Goal: Check status: Check status

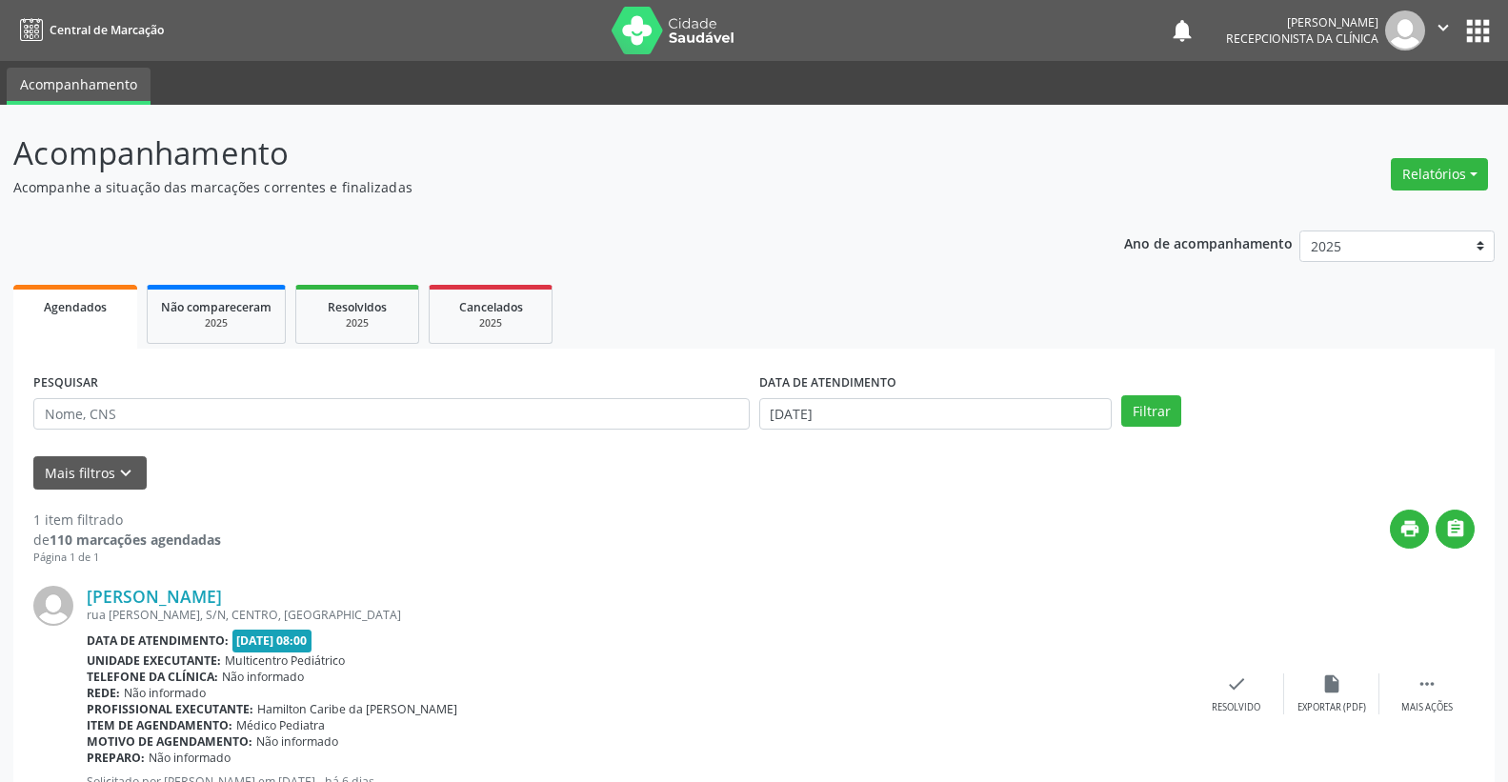
scroll to position [72, 0]
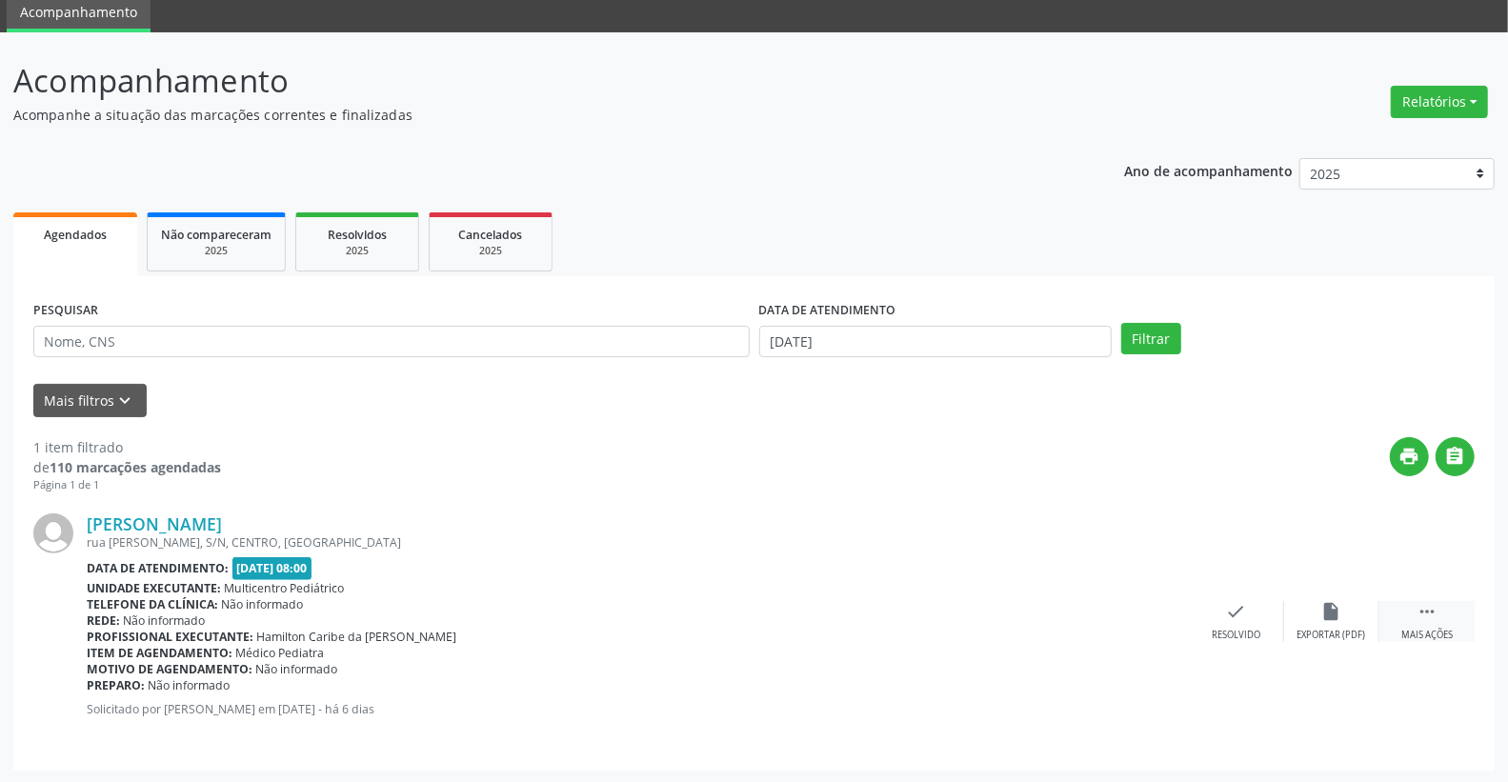
click at [1440, 615] on div " Mais ações" at bounding box center [1427, 621] width 95 height 41
click at [1336, 615] on icon "alarm_off" at bounding box center [1332, 611] width 21 height 21
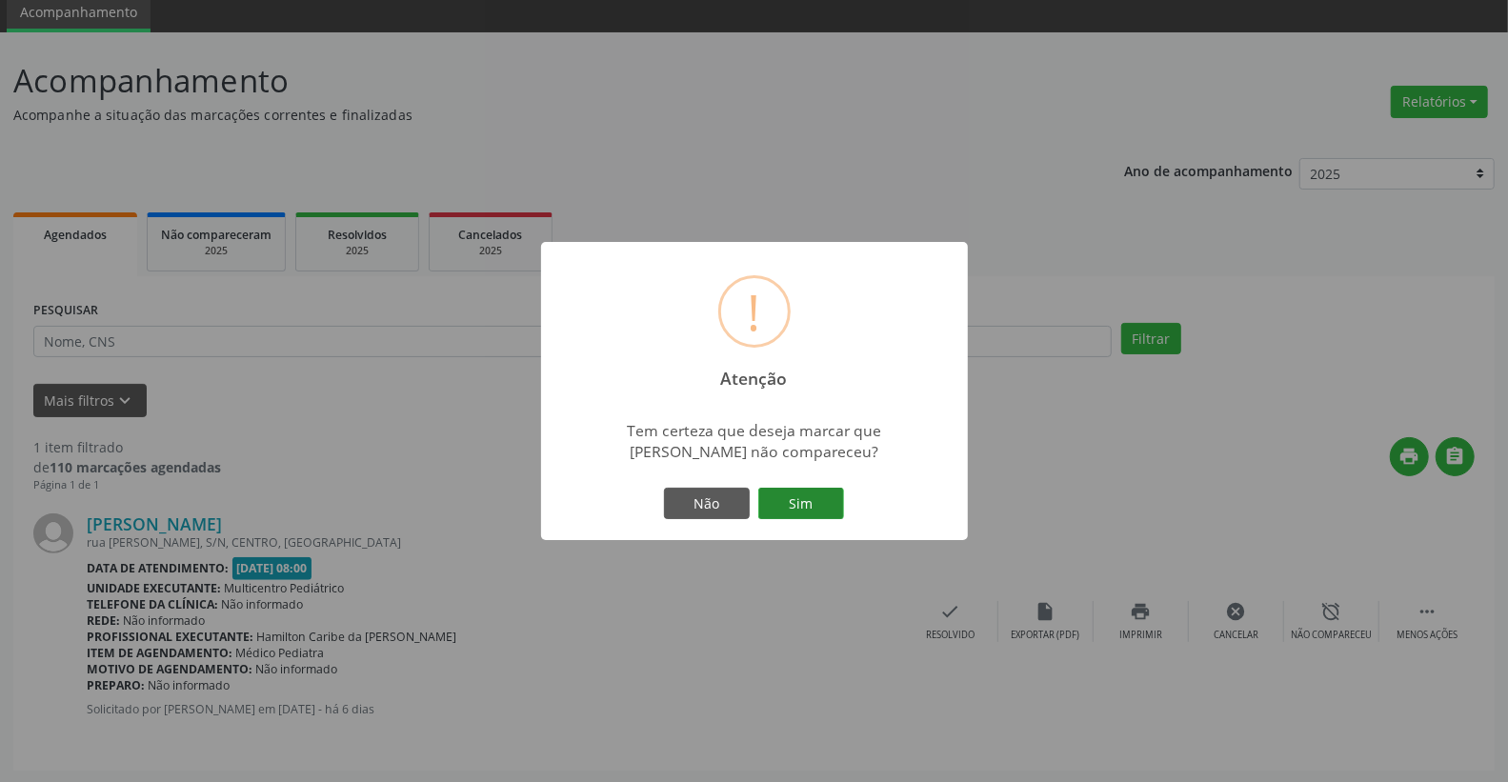
click at [823, 499] on button "Sim" at bounding box center [801, 504] width 86 height 32
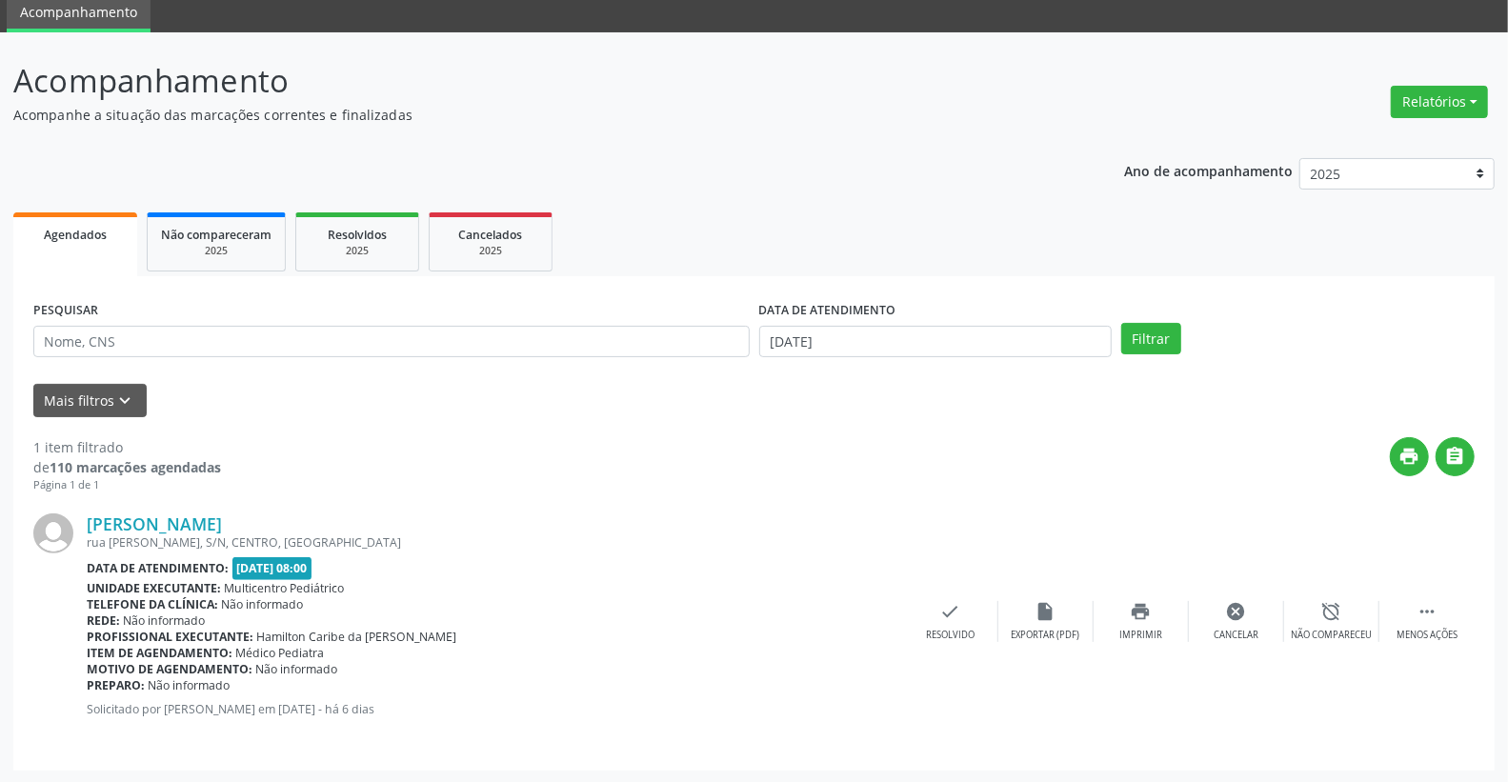
scroll to position [0, 0]
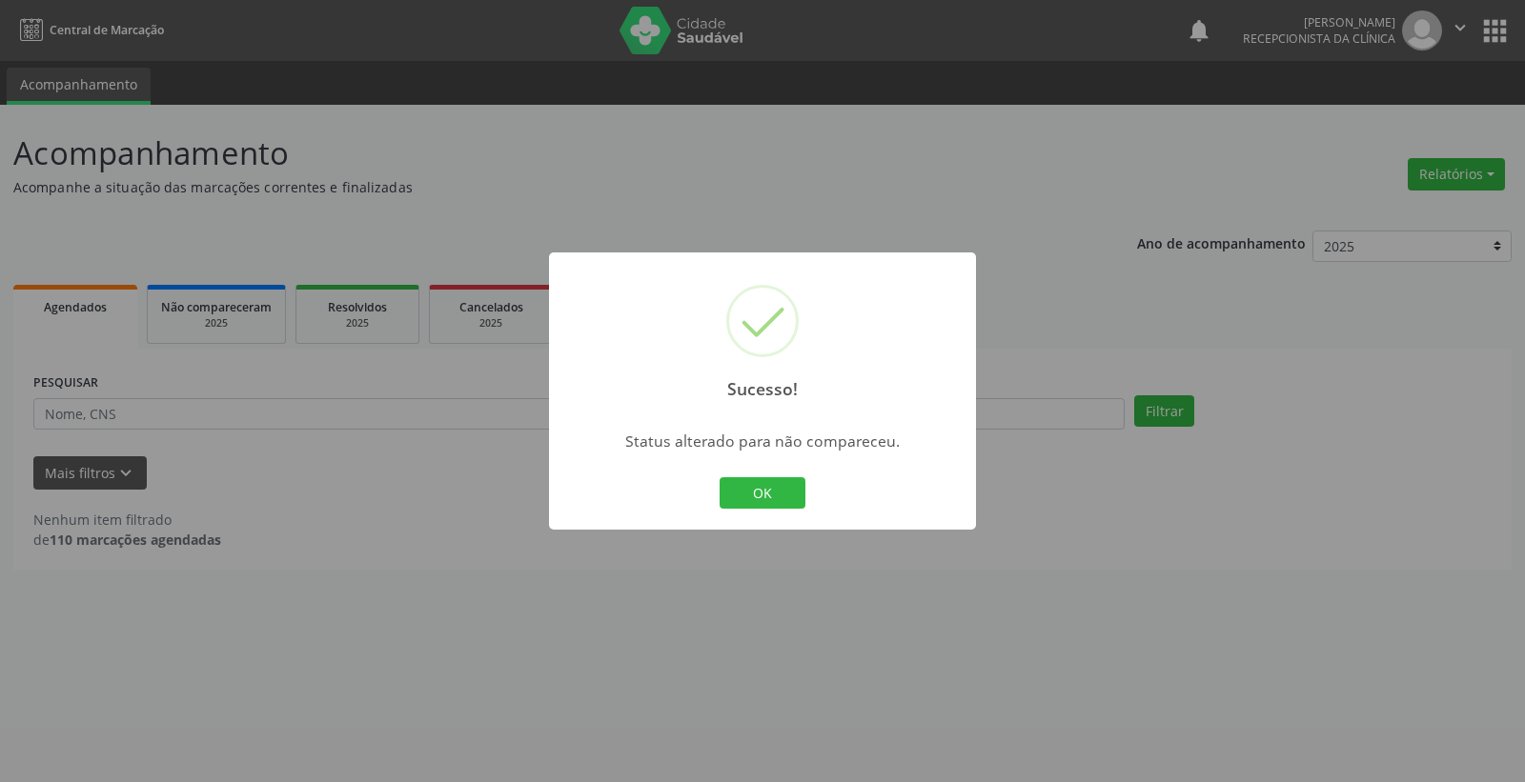
click at [760, 511] on div "OK Cancel" at bounding box center [763, 494] width 94 height 40
click at [757, 494] on button "OK" at bounding box center [762, 493] width 86 height 32
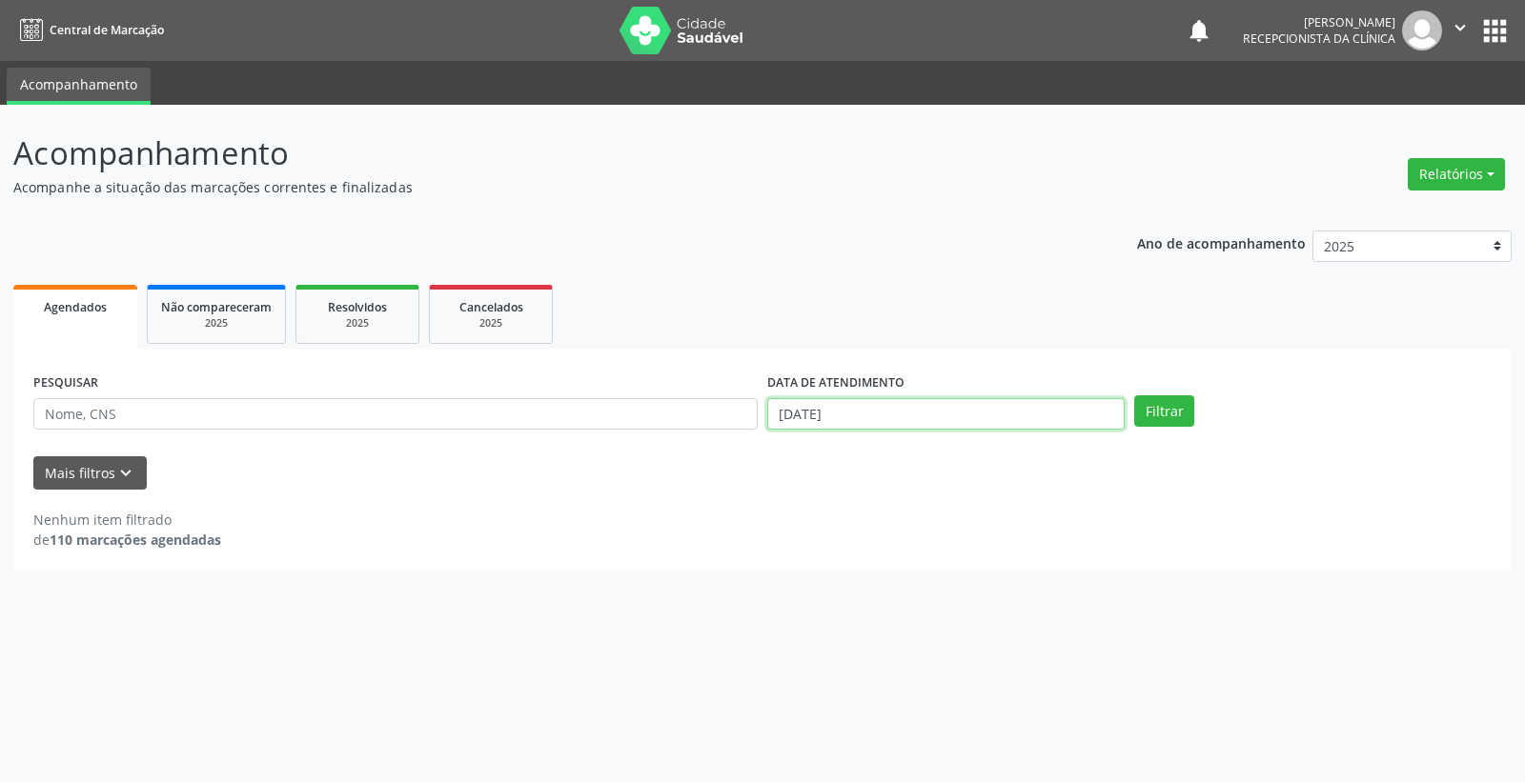
click at [948, 403] on input "[DATE]" at bounding box center [945, 414] width 357 height 32
click at [822, 662] on span "25" at bounding box center [821, 661] width 37 height 37
type input "[DATE]"
click at [898, 661] on span "27" at bounding box center [905, 661] width 37 height 37
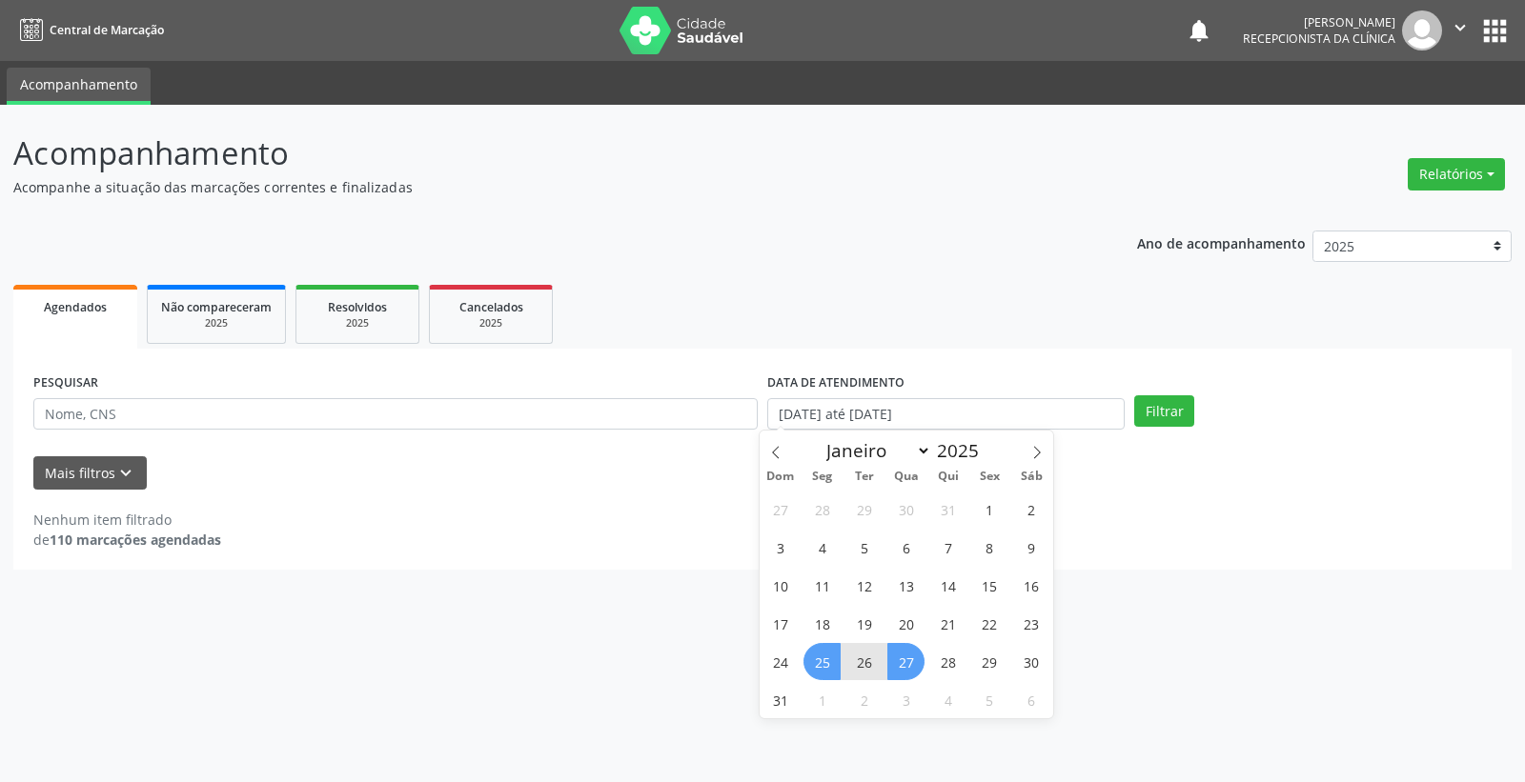
select select "7"
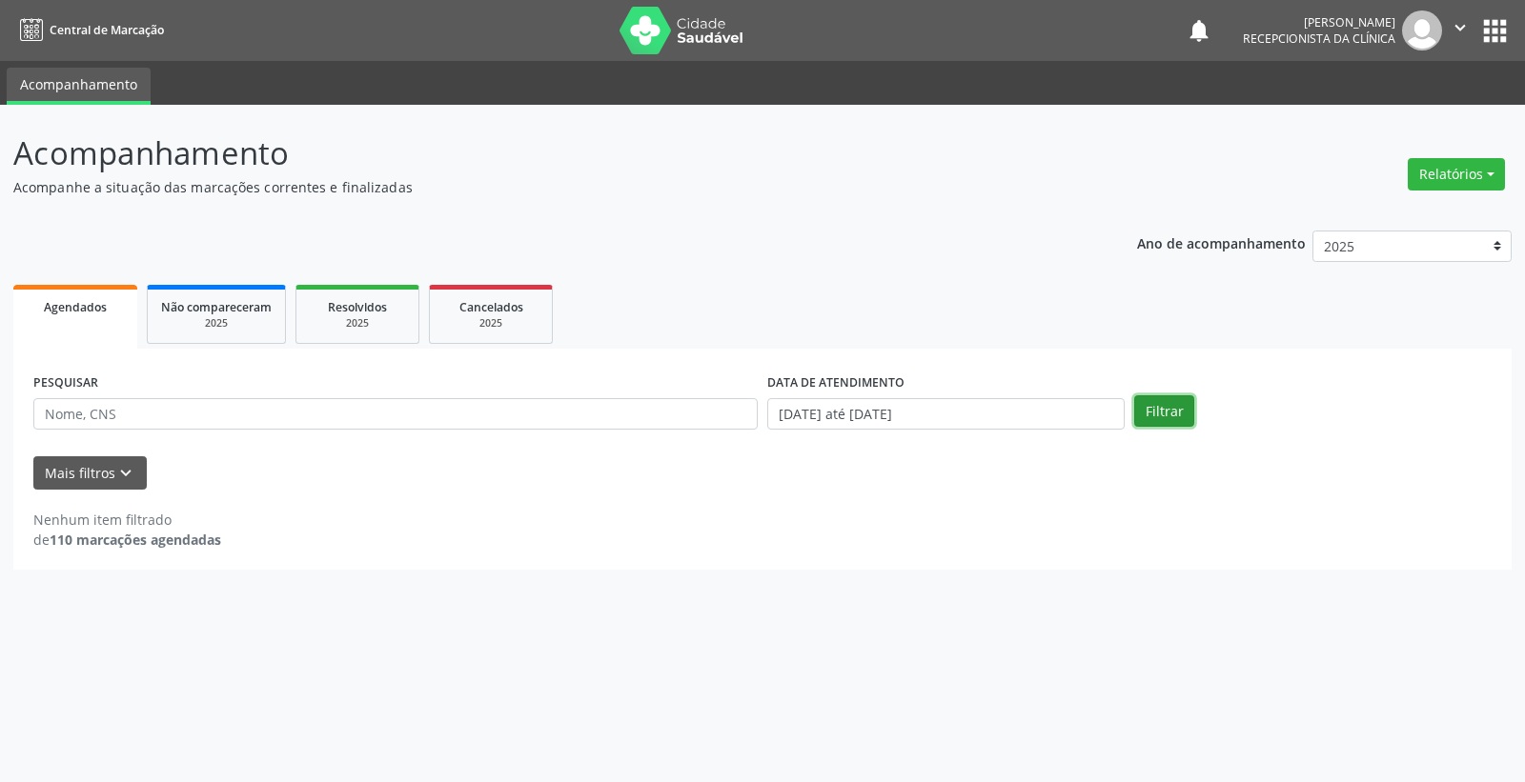
click at [1156, 411] on button "Filtrar" at bounding box center [1164, 411] width 60 height 32
click at [905, 412] on input "[DATE] até [DATE]" at bounding box center [945, 414] width 357 height 32
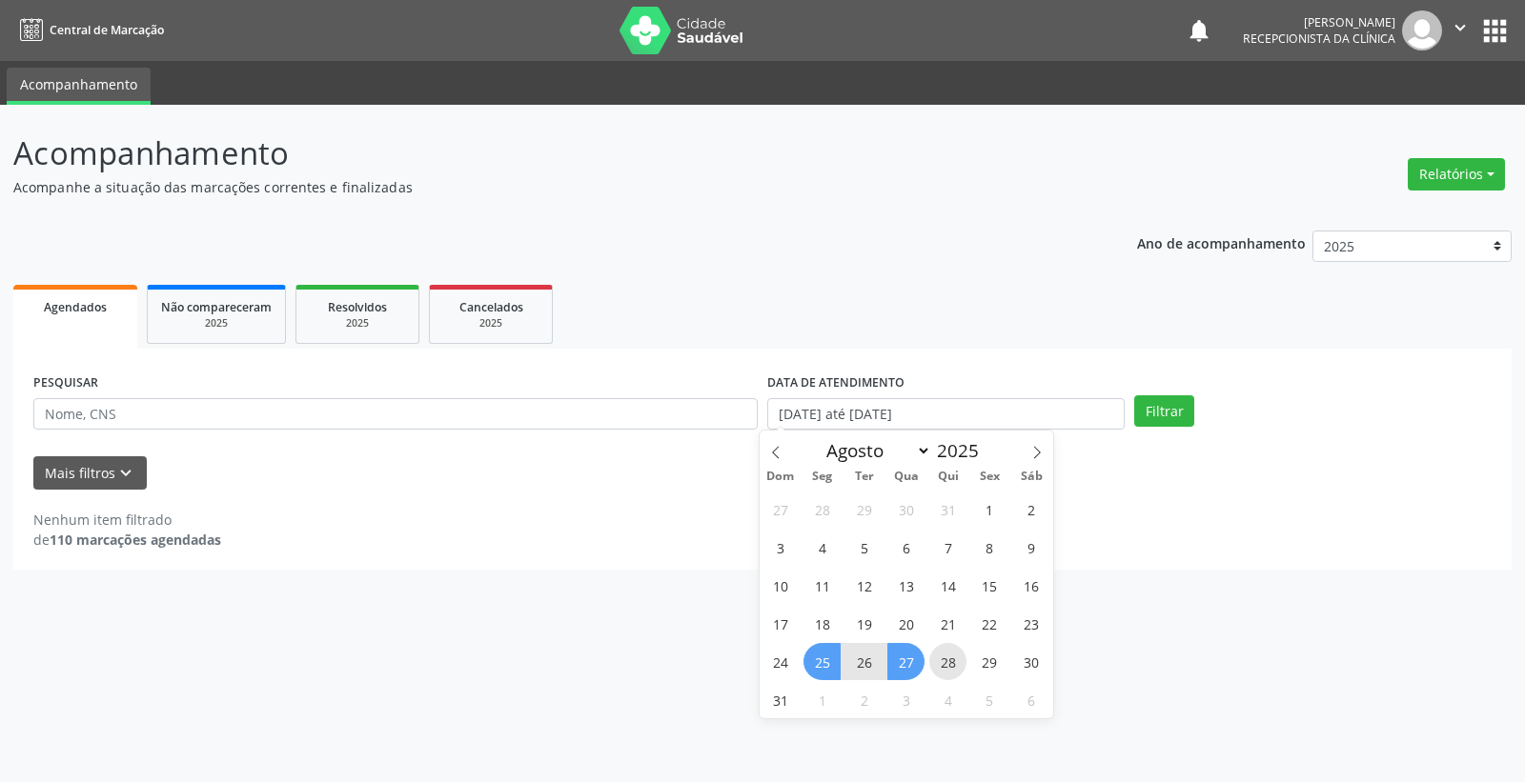
click at [951, 667] on span "28" at bounding box center [947, 661] width 37 height 37
type input "[DATE]"
click at [951, 667] on span "28" at bounding box center [947, 661] width 37 height 37
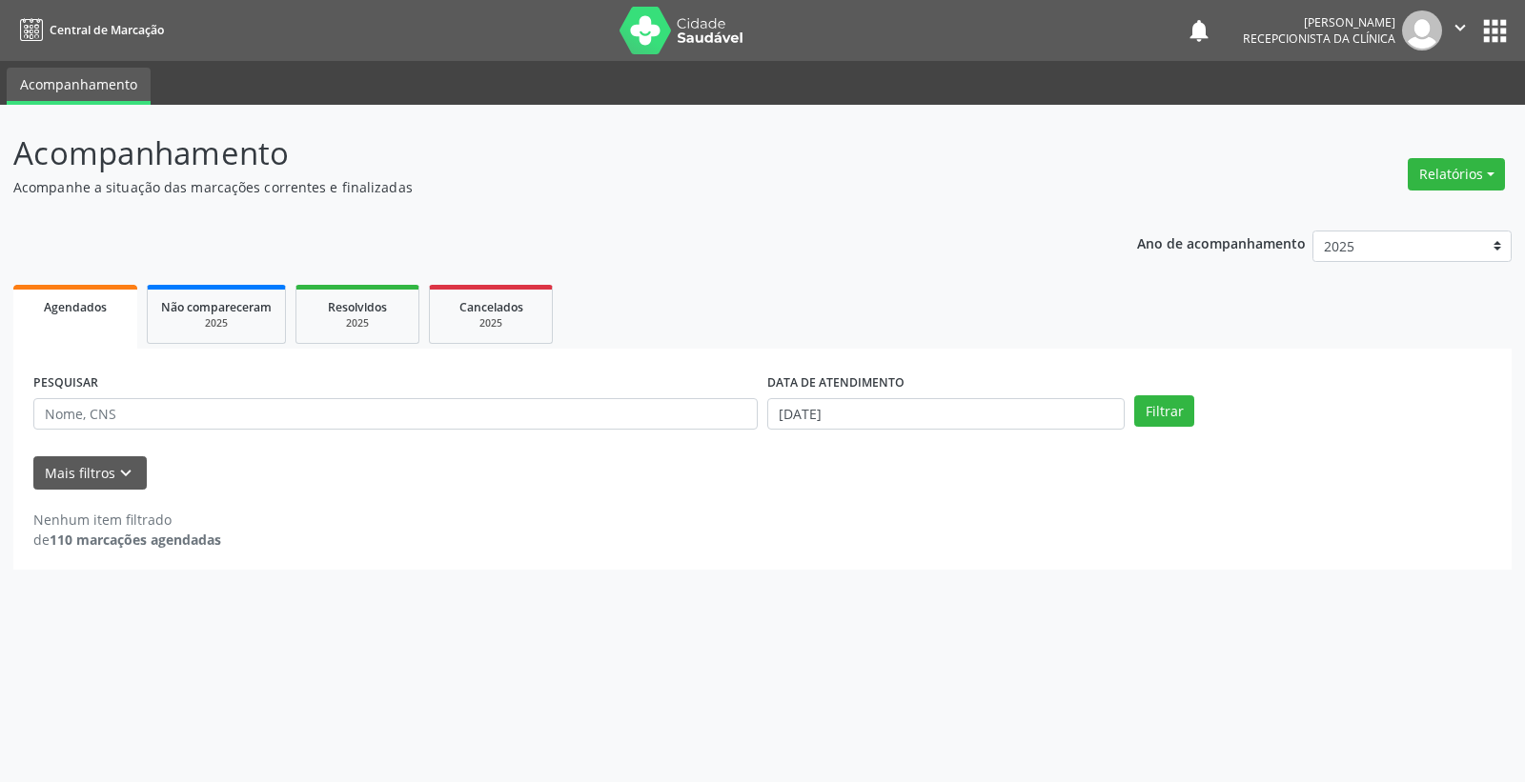
click at [951, 667] on div "Acompanhamento Acompanhe a situação das marcações correntes e finalizadas Relat…" at bounding box center [762, 443] width 1525 height 677
click at [1163, 404] on button "Filtrar" at bounding box center [1164, 411] width 60 height 32
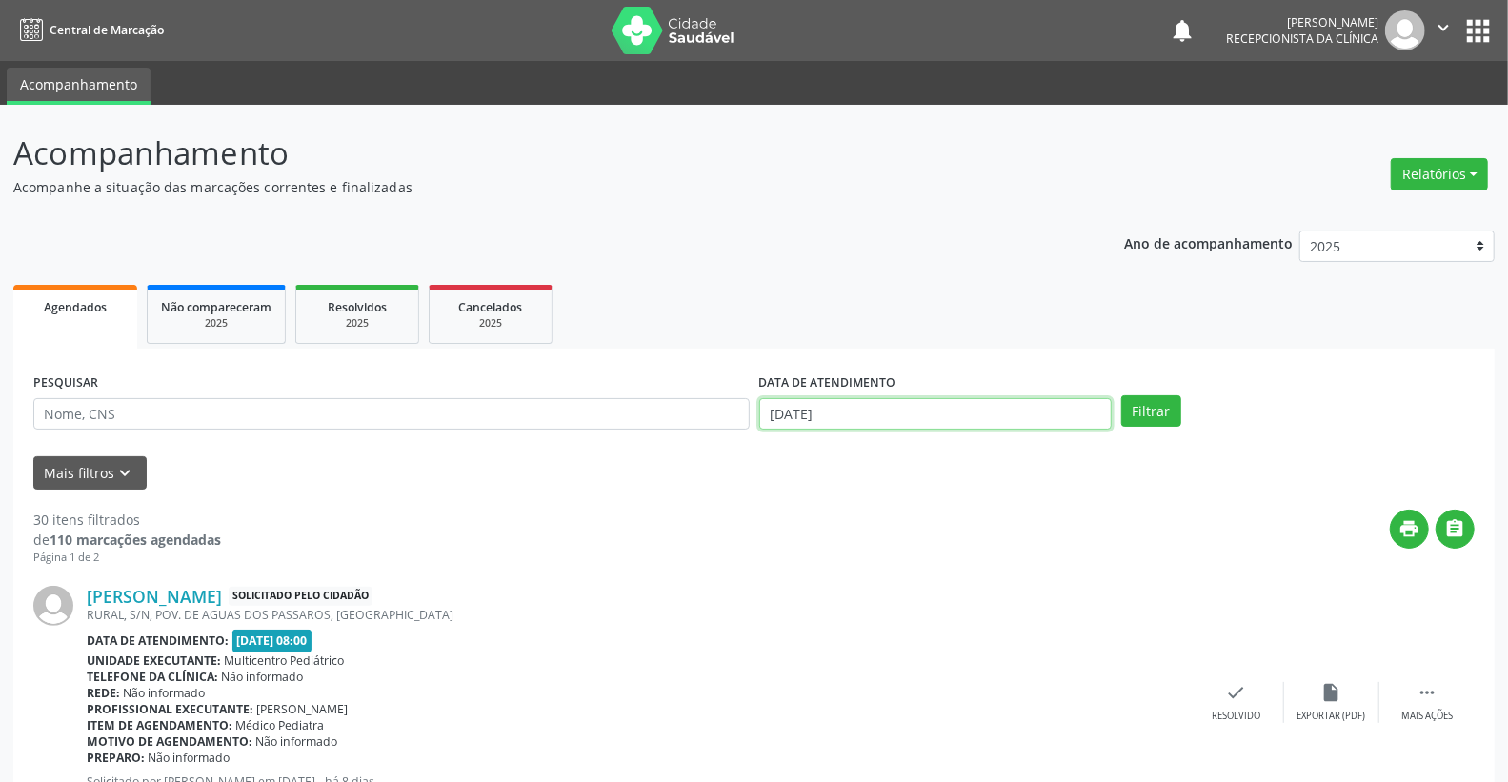
click at [950, 407] on input "[DATE]" at bounding box center [936, 414] width 354 height 32
click at [741, 289] on ul "Agendados Não compareceram 2025 Resolvidos 2025 Cancelados 2025" at bounding box center [754, 314] width 1482 height 69
